Goal: Task Accomplishment & Management: Complete application form

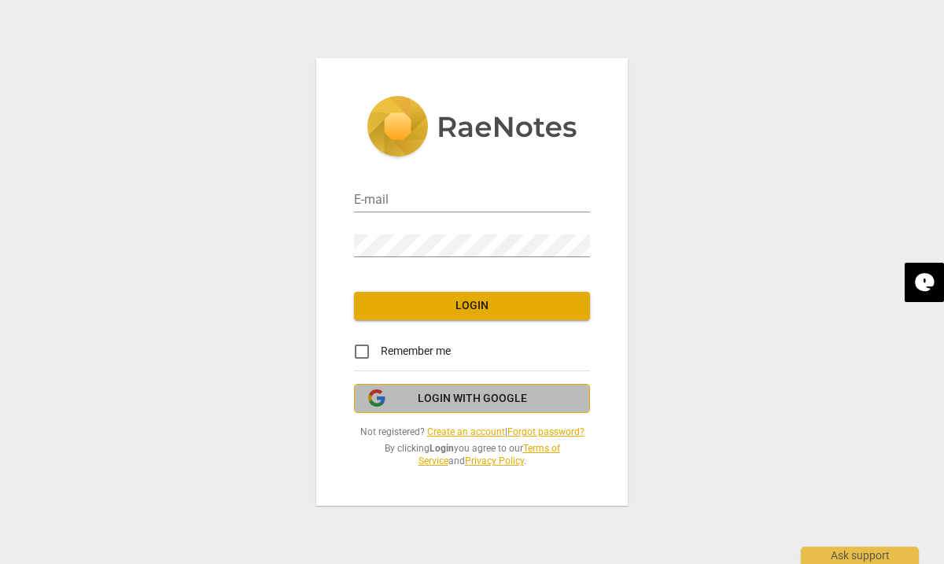
click at [489, 391] on span "Login with Google" at bounding box center [472, 399] width 109 height 16
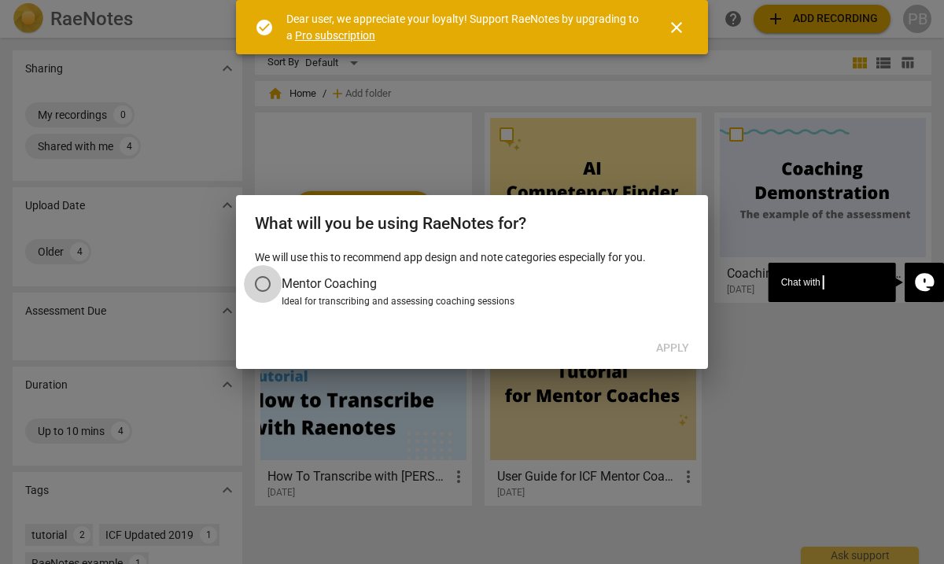
click at [264, 284] on input "Mentor Coaching" at bounding box center [263, 284] width 38 height 38
radio input "false"
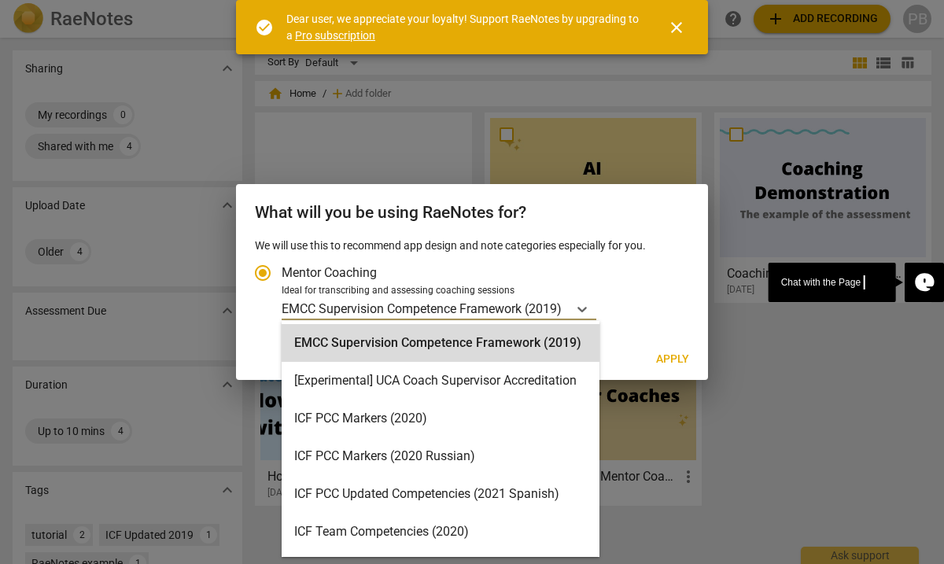
click at [497, 312] on p "EMCC Supervision Competence Framework (2019)" at bounding box center [422, 309] width 280 height 18
click at [0, 0] on input "Ideal for transcribing and assessing coaching sessions EMCC Supervision Compete…" at bounding box center [0, 0] width 0 height 0
click at [353, 209] on h2 "What will you be using RaeNotes for?" at bounding box center [472, 213] width 434 height 20
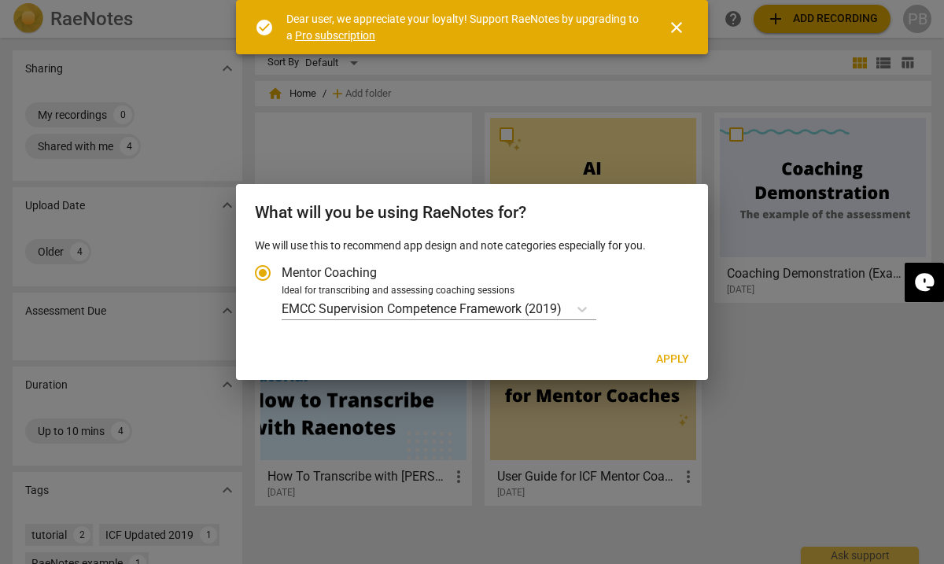
click at [673, 30] on span "close" at bounding box center [676, 27] width 19 height 19
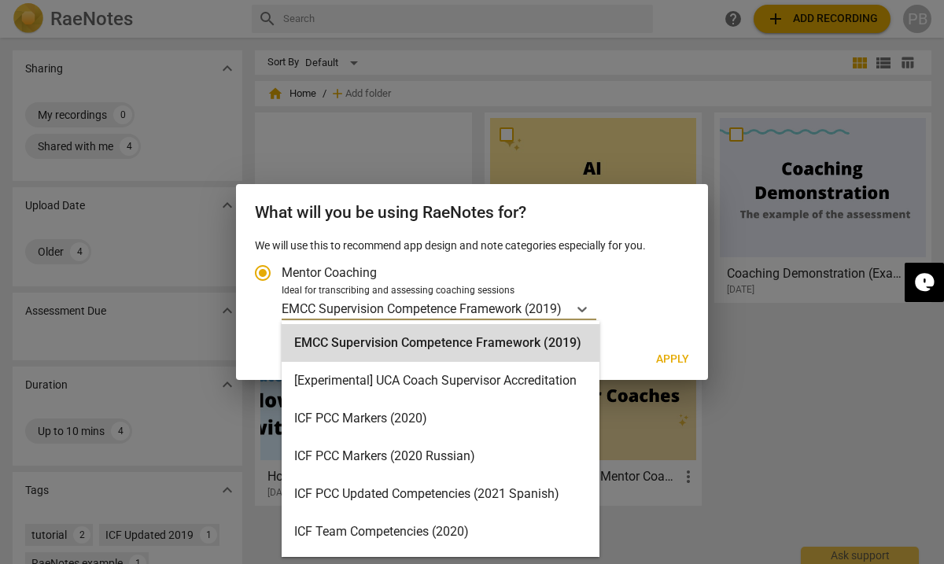
click at [416, 312] on p "EMCC Supervision Competence Framework (2019)" at bounding box center [422, 309] width 280 height 18
click at [0, 0] on input "Ideal for transcribing and assessing coaching sessions EMCC Supervision Compete…" at bounding box center [0, 0] width 0 height 0
